Goal: Book appointment/travel/reservation

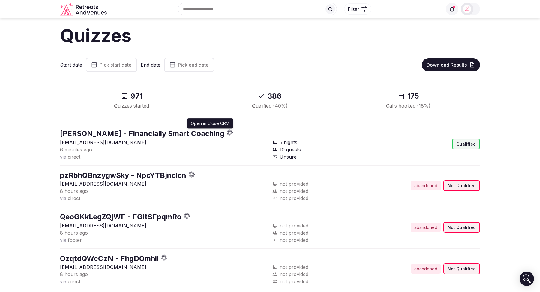
click at [229, 131] on icon "button" at bounding box center [230, 131] width 2 height 2
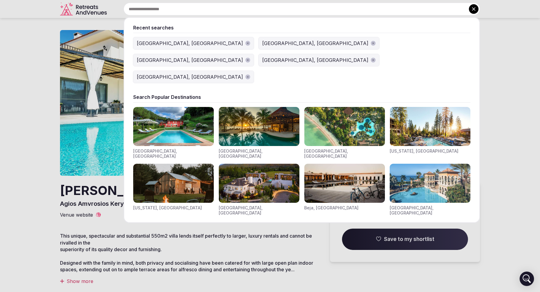
click at [207, 12] on input "text" at bounding box center [302, 9] width 357 height 13
click at [153, 46] on div "[GEOGRAPHIC_DATA], [GEOGRAPHIC_DATA]" at bounding box center [190, 43] width 106 height 7
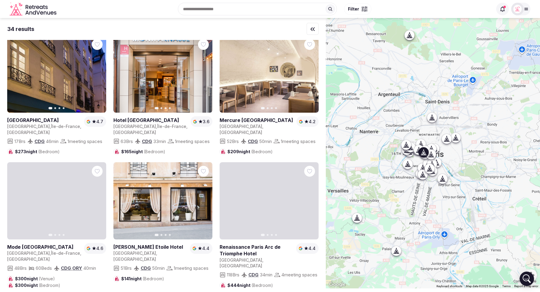
scroll to position [296, 0]
